Goal: Ask a question

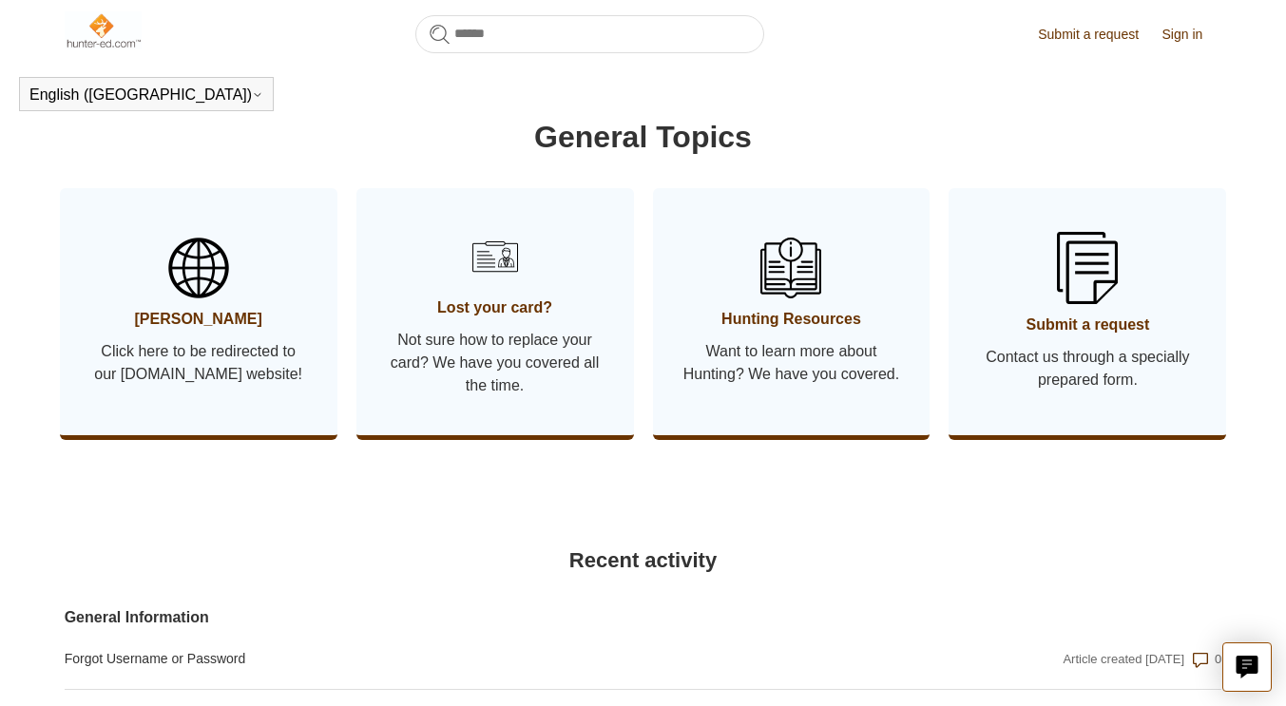
scroll to position [903, 0]
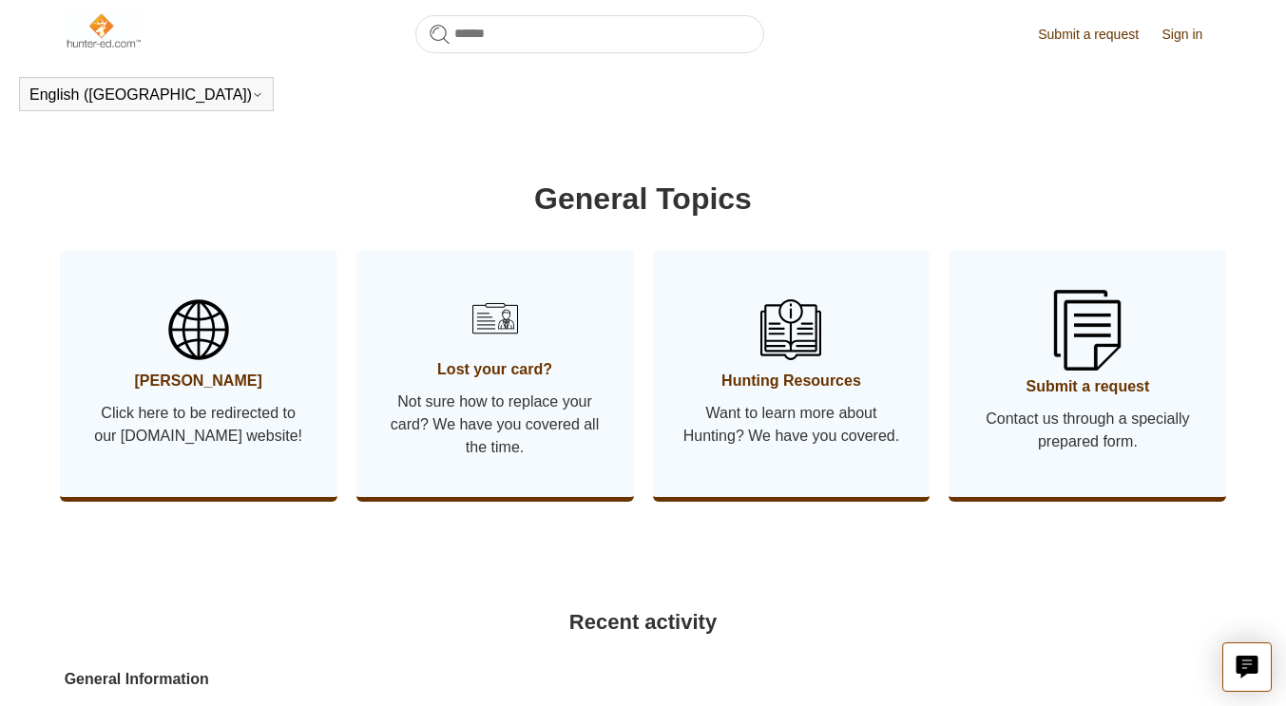
click at [1100, 343] on img at bounding box center [1087, 330] width 67 height 80
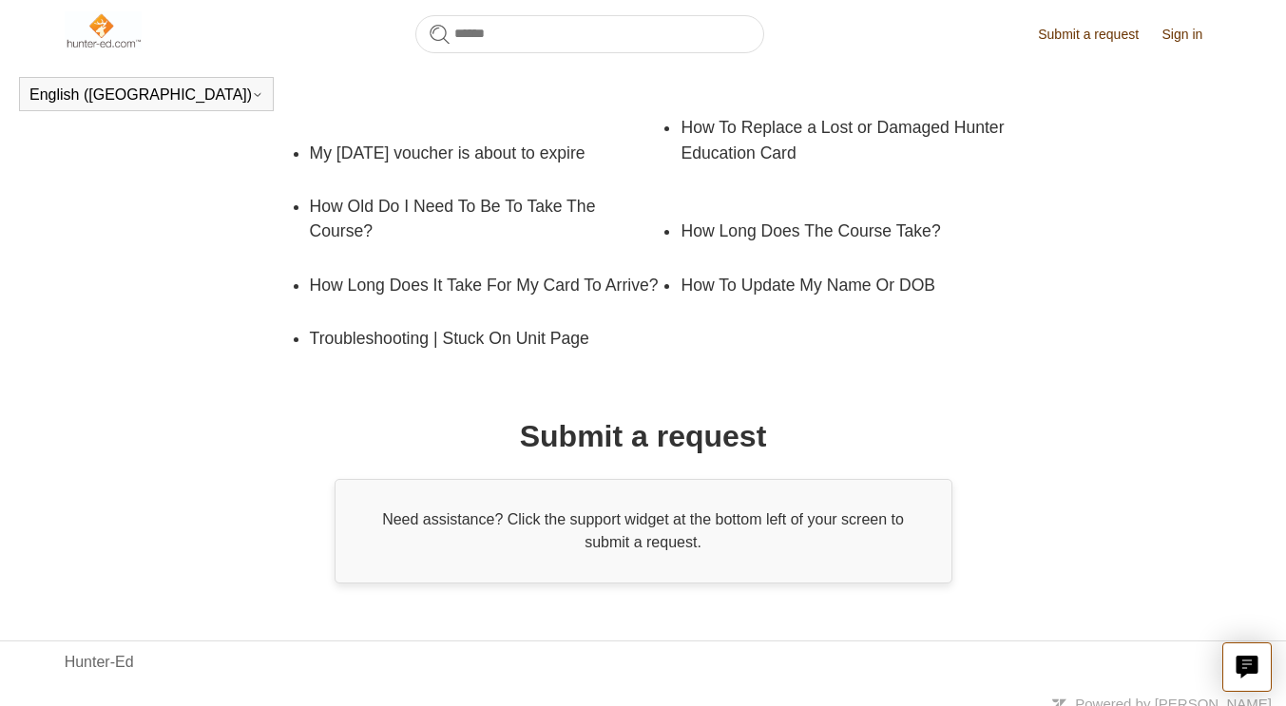
scroll to position [403, 0]
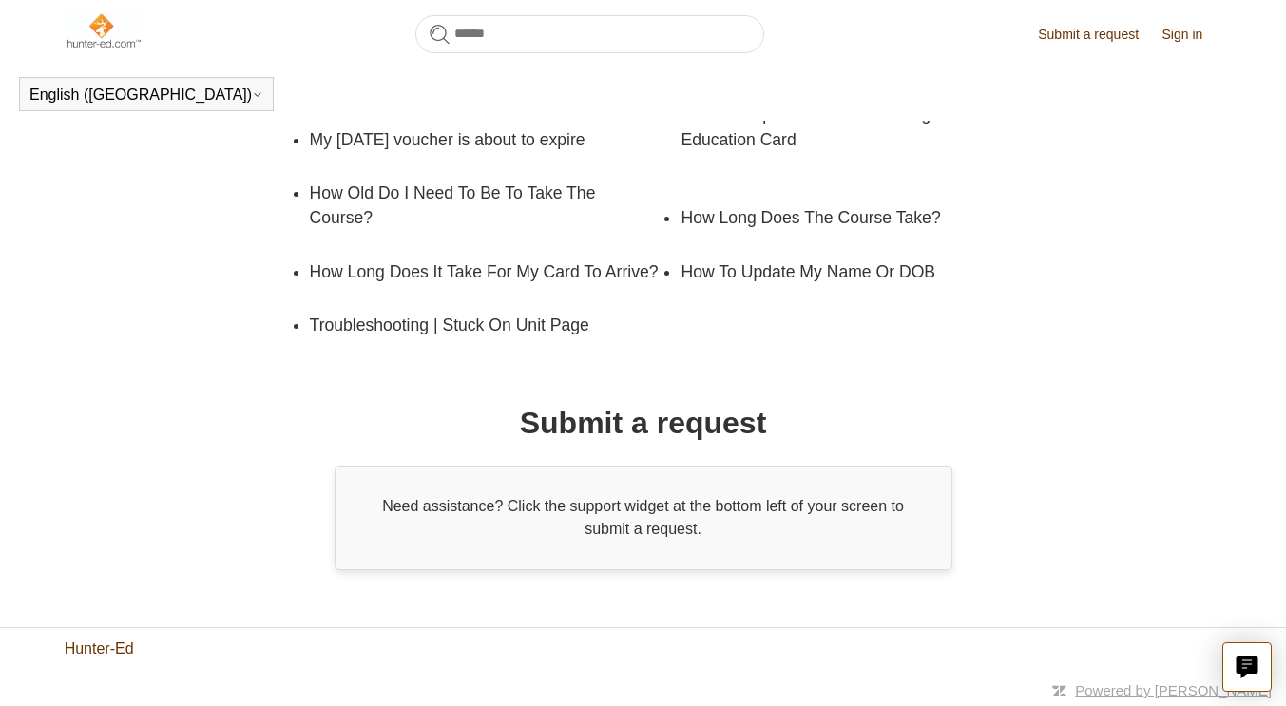
click at [107, 644] on link "Hunter-Ed" at bounding box center [99, 649] width 69 height 23
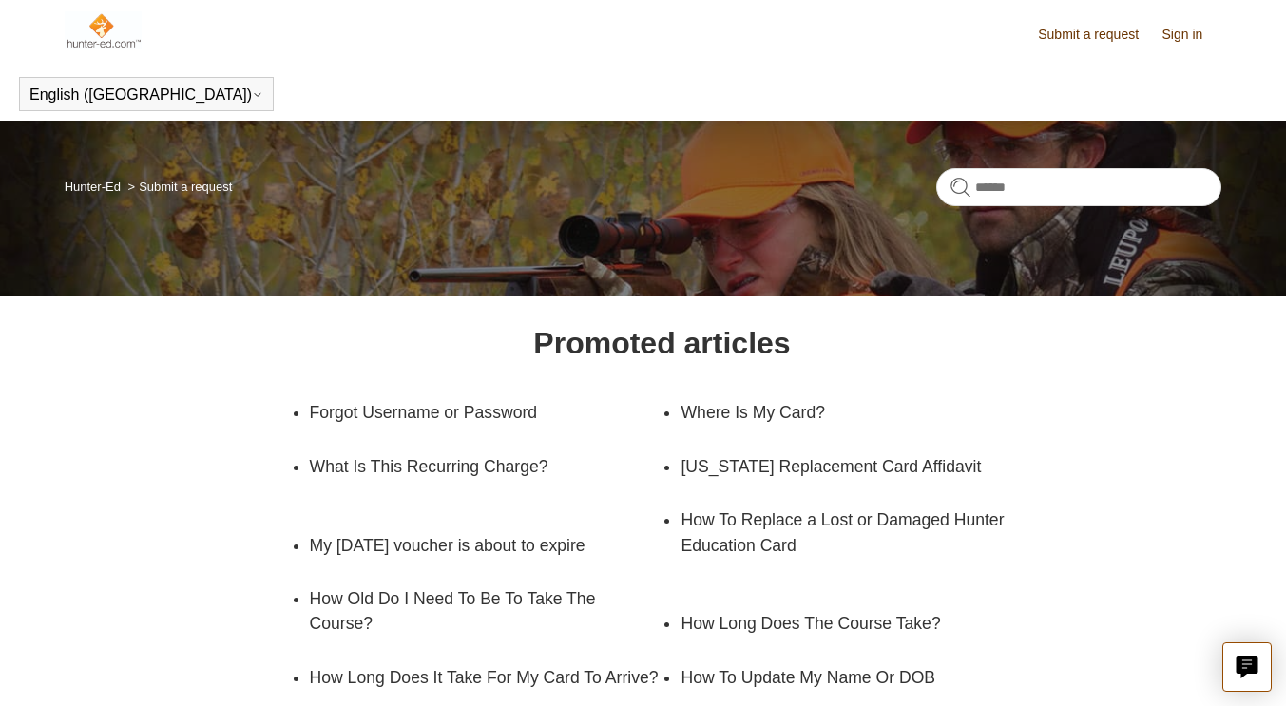
scroll to position [0, 0]
click at [1237, 666] on icon "Live chat" at bounding box center [1248, 665] width 22 height 18
